Goal: Transaction & Acquisition: Register for event/course

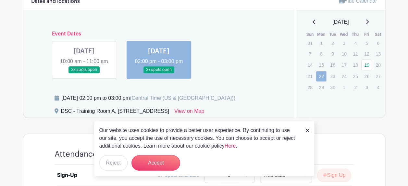
scroll to position [195, 0]
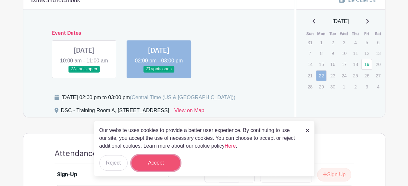
click at [161, 161] on button "Accept" at bounding box center [155, 163] width 49 height 16
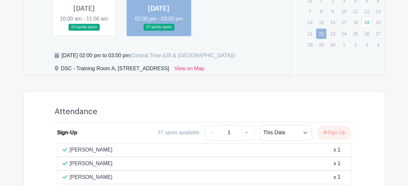
scroll to position [301, 0]
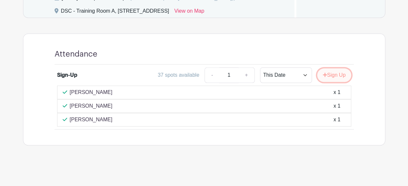
click at [331, 79] on button "Sign Up" at bounding box center [334, 75] width 34 height 14
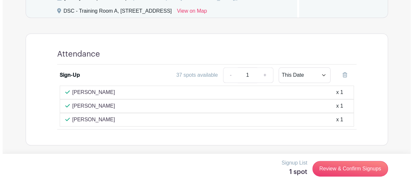
scroll to position [204, 0]
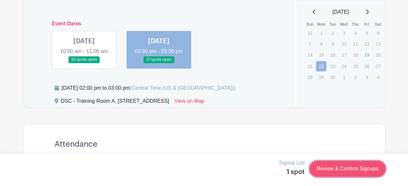
click at [342, 167] on link "Review & Confirm Signups" at bounding box center [347, 169] width 75 height 16
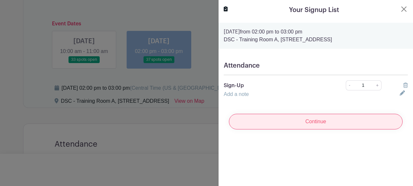
click at [318, 127] on input "Continue" at bounding box center [316, 122] width 174 height 16
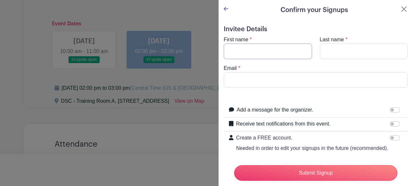
click at [297, 49] on input "First name" at bounding box center [268, 51] width 88 height 16
type input "Karina"
click at [326, 51] on input "Last name" at bounding box center [364, 51] width 88 height 16
type input "[PERSON_NAME]"
click at [299, 79] on input "Email" at bounding box center [316, 80] width 184 height 16
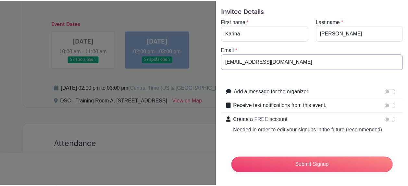
scroll to position [32, 0]
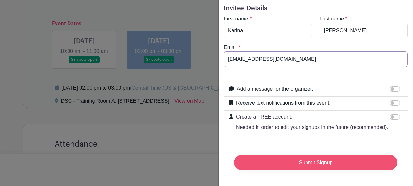
type input "[EMAIL_ADDRESS][DOMAIN_NAME]"
click at [304, 156] on input "Submit Signup" at bounding box center [315, 162] width 163 height 16
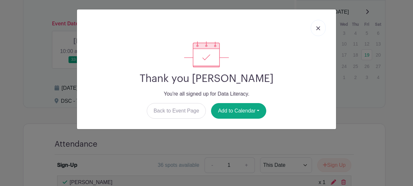
click at [320, 30] on img at bounding box center [318, 28] width 4 height 4
